Goal: Task Accomplishment & Management: Use online tool/utility

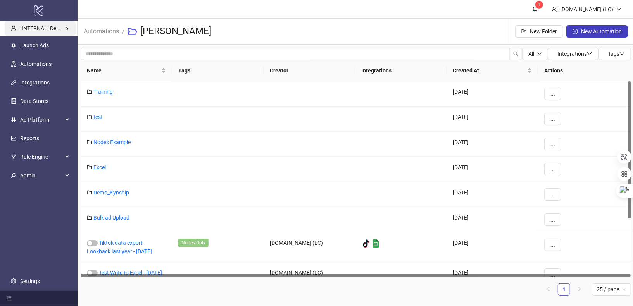
click at [52, 26] on span "[INTERNAL] Demo Account" at bounding box center [52, 28] width 65 height 6
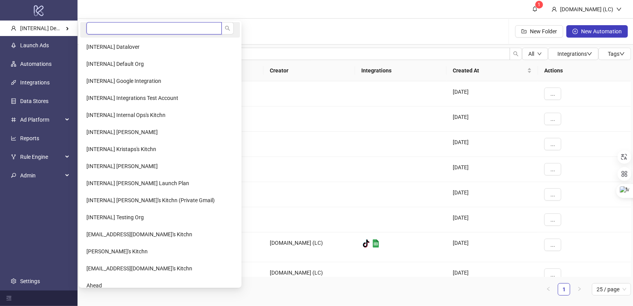
click at [122, 34] on input "search" at bounding box center [153, 28] width 135 height 12
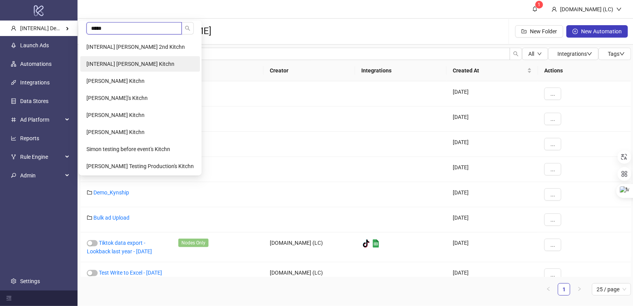
type input "*****"
click at [142, 66] on span "[INTERNAL] [PERSON_NAME] Kitchn" at bounding box center [130, 64] width 88 height 6
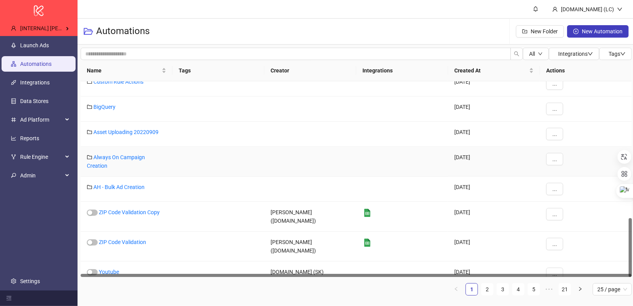
scroll to position [452, 0]
click at [43, 48] on link "Launch Ads" at bounding box center [34, 45] width 29 height 6
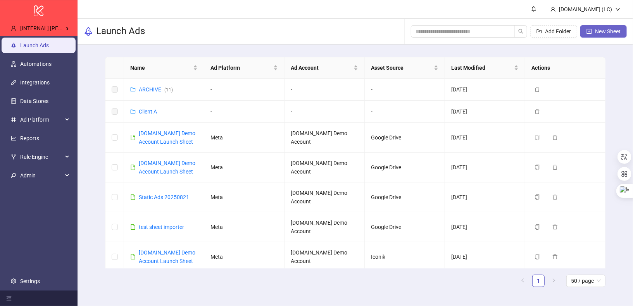
click at [608, 31] on span "New Sheet" at bounding box center [608, 31] width 26 height 6
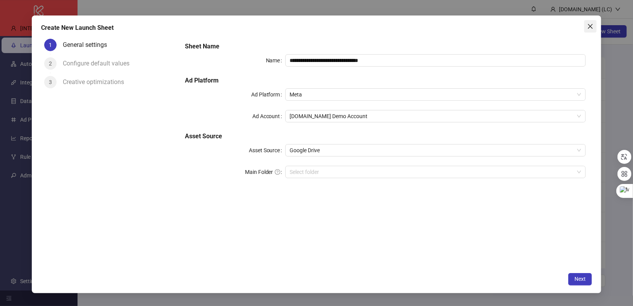
click at [588, 31] on button "Close" at bounding box center [590, 26] width 12 height 12
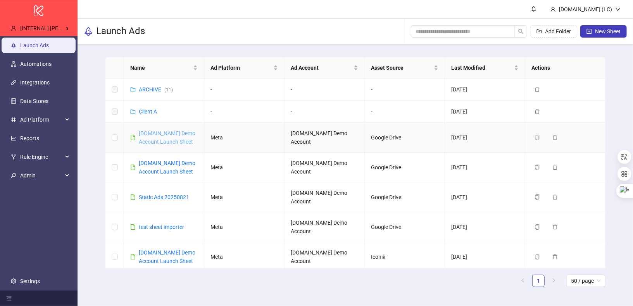
click at [181, 132] on link "[DOMAIN_NAME] Demo Account Launch Sheet" at bounding box center [167, 137] width 57 height 15
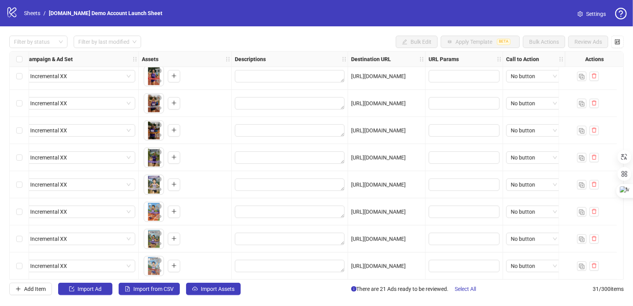
scroll to position [478, 234]
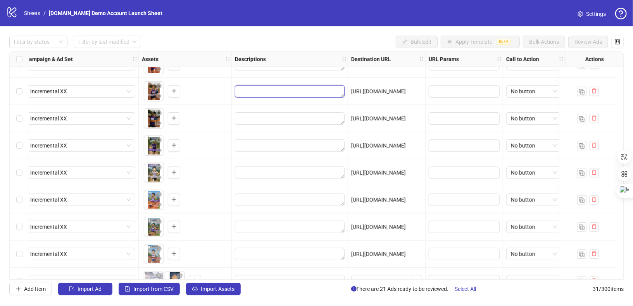
click at [293, 90] on textarea "Edit values" at bounding box center [290, 91] width 110 height 12
type textarea "**********"
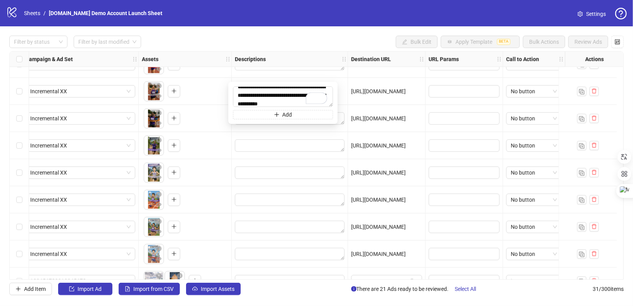
scroll to position [0, 0]
paste textarea "**********"
type textarea "**********"
click at [295, 148] on textarea "Edit values" at bounding box center [290, 146] width 110 height 12
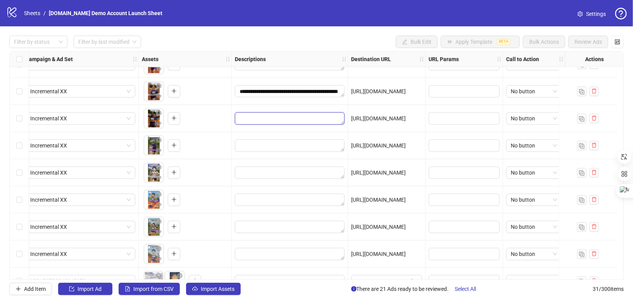
click at [295, 122] on textarea "Edit values" at bounding box center [290, 118] width 110 height 12
click at [291, 90] on textarea "**********" at bounding box center [290, 91] width 110 height 12
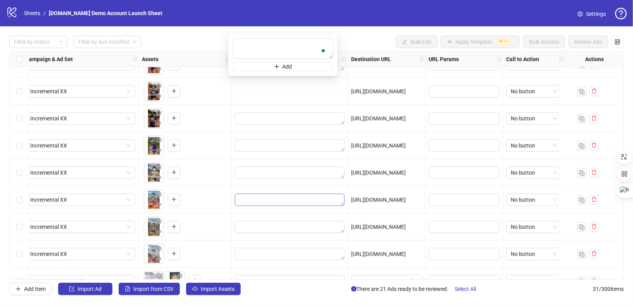
scroll to position [631, 234]
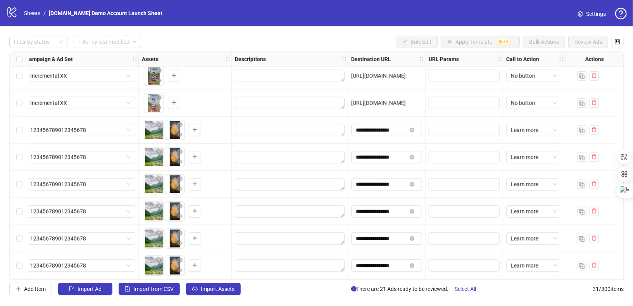
click at [27, 9] on div "logo/logo-mobile Sheets / [DOMAIN_NAME] Demo Account Launch Sheet" at bounding box center [85, 13] width 159 height 14
click at [28, 9] on div "logo/logo-mobile Sheets / [DOMAIN_NAME] Demo Account Launch Sheet" at bounding box center [85, 13] width 159 height 14
click at [28, 10] on link "Sheets" at bounding box center [31, 13] width 19 height 9
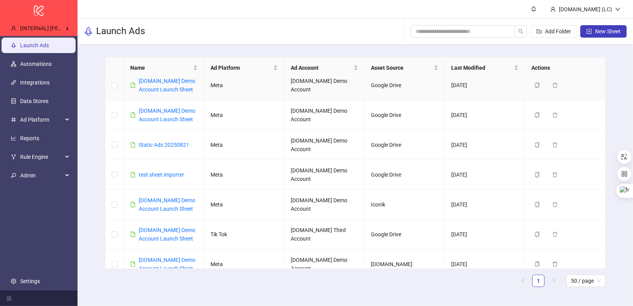
scroll to position [76, 0]
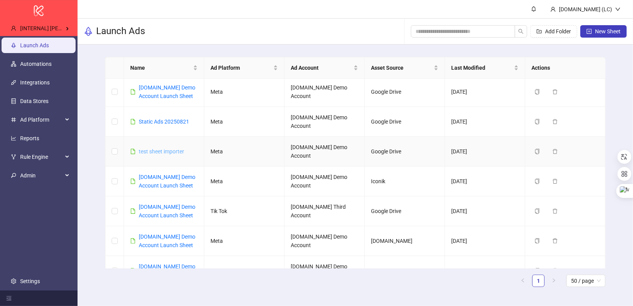
click at [169, 148] on link "test sheet importer" at bounding box center [161, 151] width 45 height 6
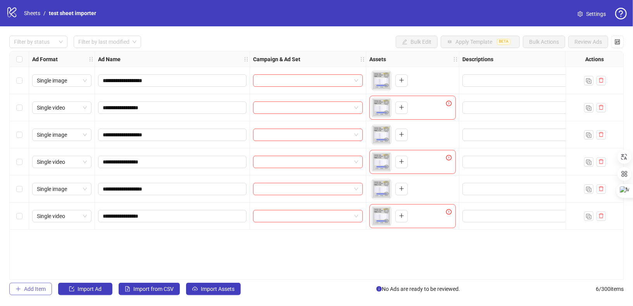
click at [36, 288] on span "Add Item" at bounding box center [35, 289] width 22 height 6
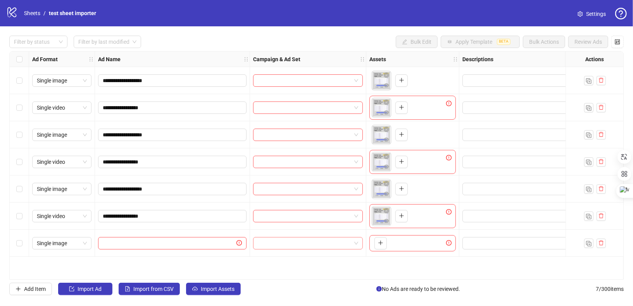
click at [321, 243] on input "search" at bounding box center [304, 244] width 93 height 12
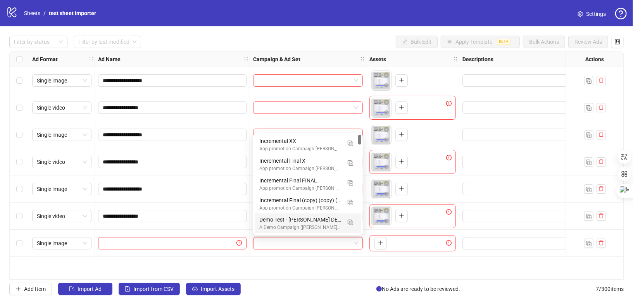
click at [524, 236] on div at bounding box center [517, 243] width 116 height 27
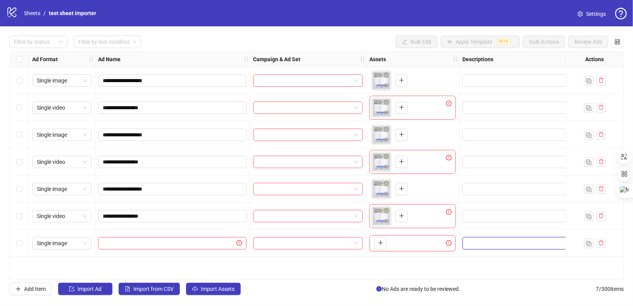
click at [519, 248] on textarea "Edit values" at bounding box center [518, 243] width 110 height 12
type textarea "**********"
click at [510, 223] on div at bounding box center [517, 216] width 116 height 27
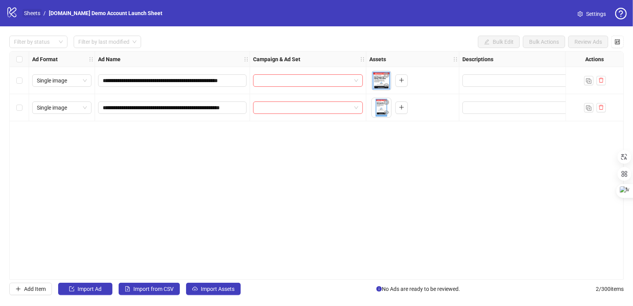
click at [27, 15] on link "Sheets" at bounding box center [31, 13] width 19 height 9
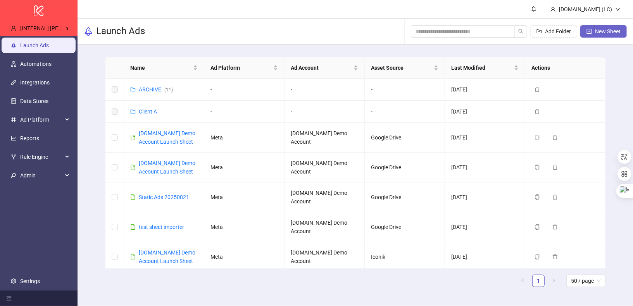
click at [603, 33] on span "New Sheet" at bounding box center [608, 31] width 26 height 6
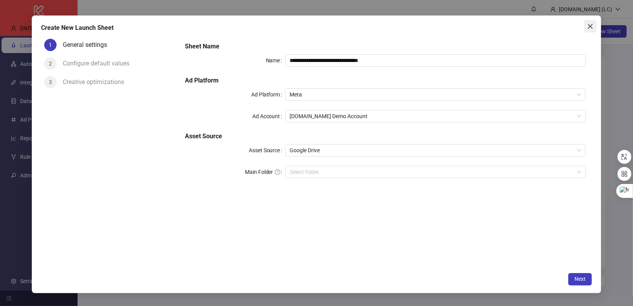
click at [590, 26] on icon "close" at bounding box center [590, 26] width 5 height 5
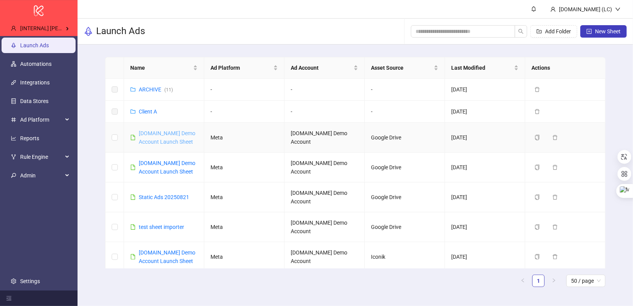
click at [174, 135] on link "[DOMAIN_NAME] Demo Account Launch Sheet" at bounding box center [167, 137] width 57 height 15
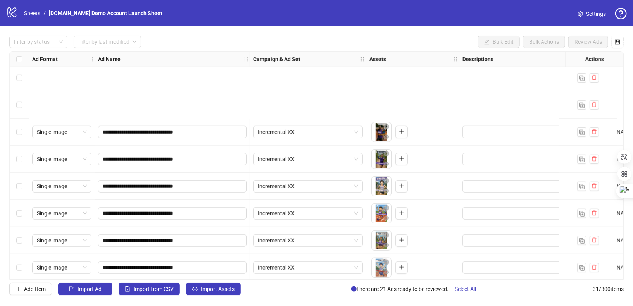
scroll to position [631, 0]
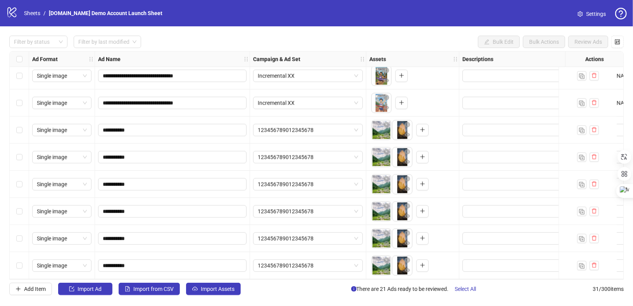
click at [22, 14] on nav "Sheets / Kitchn.io Demo Account Launch Sheet" at bounding box center [93, 13] width 145 height 9
click at [33, 14] on link "Sheets" at bounding box center [31, 13] width 19 height 9
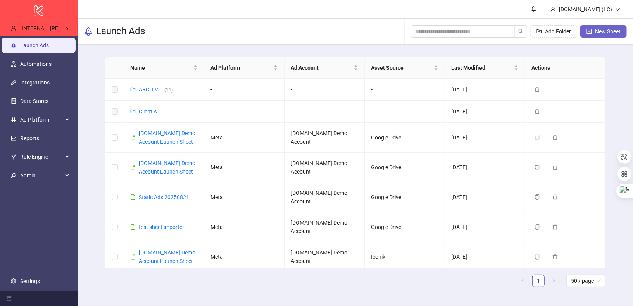
click at [610, 33] on span "New Sheet" at bounding box center [608, 31] width 26 height 6
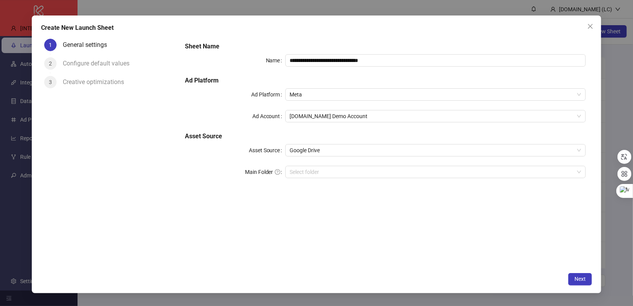
click at [276, 171] on icon "question-circle" at bounding box center [277, 172] width 2 height 3
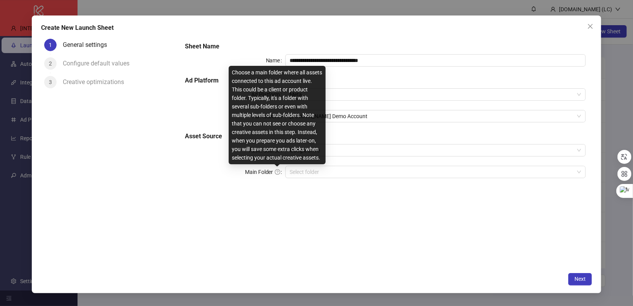
click at [294, 149] on div "Choose a main folder where all assets connected to this ad account live. This c…" at bounding box center [277, 115] width 97 height 98
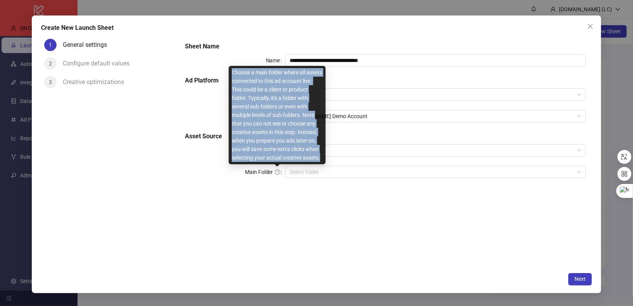
click at [294, 149] on div "Choose a main folder where all assets connected to this ad account live. This c…" at bounding box center [277, 115] width 97 height 98
copy div "Choose a main folder where all assets connected to this ad account live. This c…"
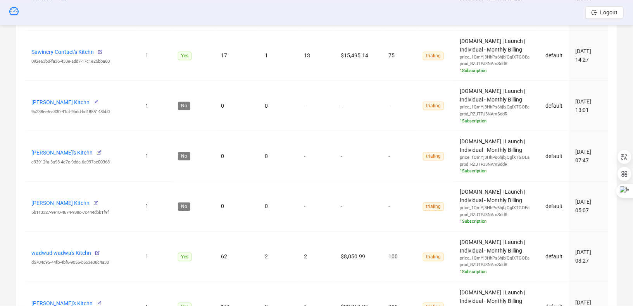
scroll to position [1120, 0]
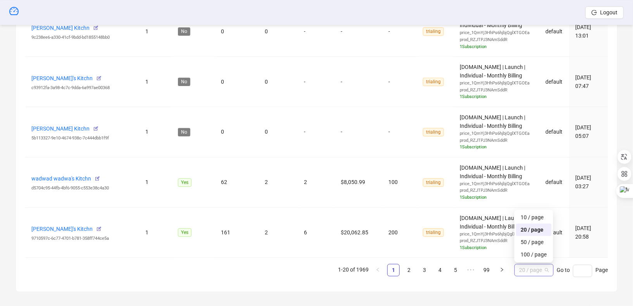
click at [533, 268] on span "20 / page" at bounding box center [534, 270] width 30 height 12
click at [533, 250] on div "100 / page" at bounding box center [534, 254] width 26 height 9
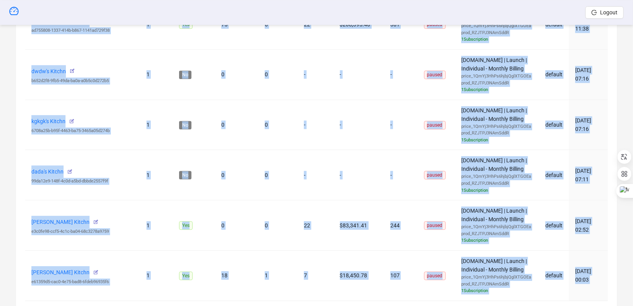
scroll to position [5131, 0]
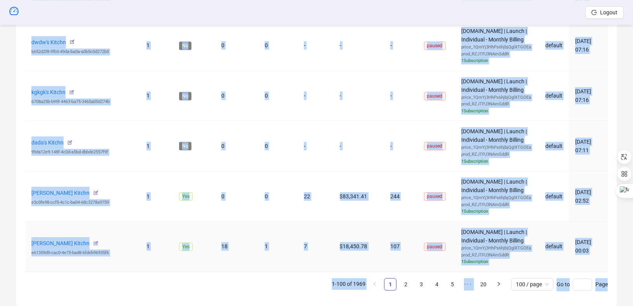
drag, startPoint x: 28, startPoint y: 133, endPoint x: 604, endPoint y: 235, distance: 585.1
copy tbody "Jhonny Remco's Kitchn 9710597c-6c77-4701-b781-358ff744ce5a 1 Yes 161 2 6 $20,06…"
